Goal: Find specific page/section: Find specific page/section

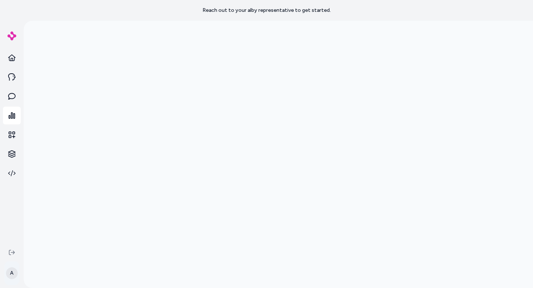
click at [13, 271] on html "Reach out to your alby representative to get started. A" at bounding box center [266, 144] width 533 height 288
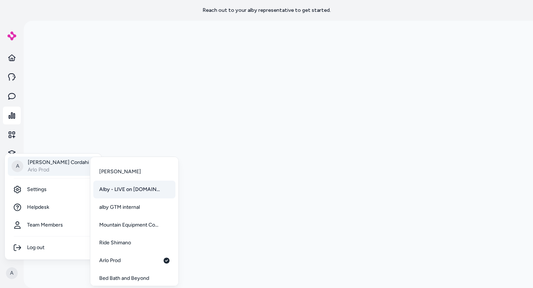
scroll to position [19, 0]
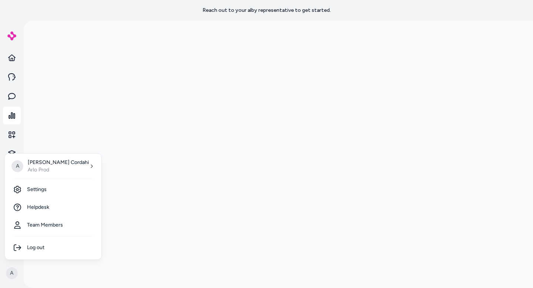
click at [39, 131] on html "Reach out to your alby representative to get started. A A [PERSON_NAME] [PERSON…" at bounding box center [266, 144] width 533 height 288
click at [9, 273] on html "Reach out to your alby representative to get started. A A [PERSON_NAME] [PERSON…" at bounding box center [266, 144] width 533 height 288
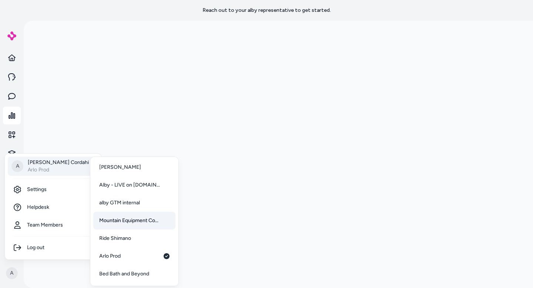
scroll to position [0, 0]
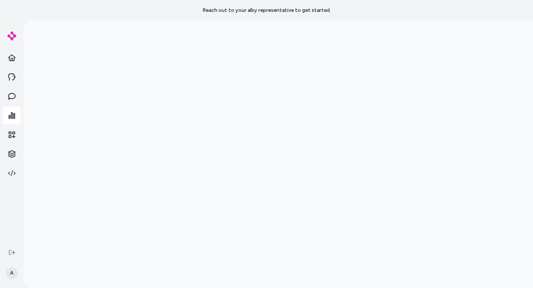
click at [11, 274] on html "Reach out to your alby representative to get started. A" at bounding box center [266, 144] width 533 height 288
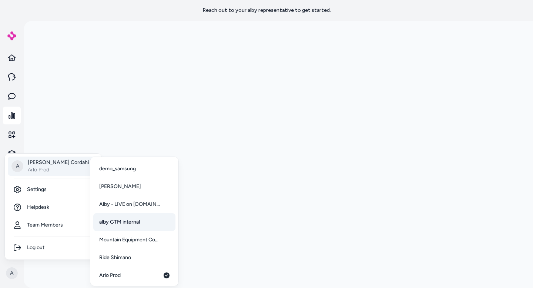
scroll to position [37, 0]
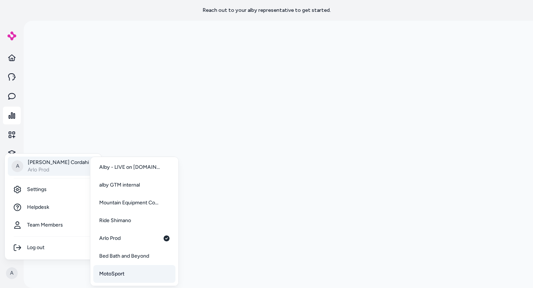
click at [123, 274] on span "MotoSport" at bounding box center [111, 273] width 25 height 7
